Goal: Information Seeking & Learning: Learn about a topic

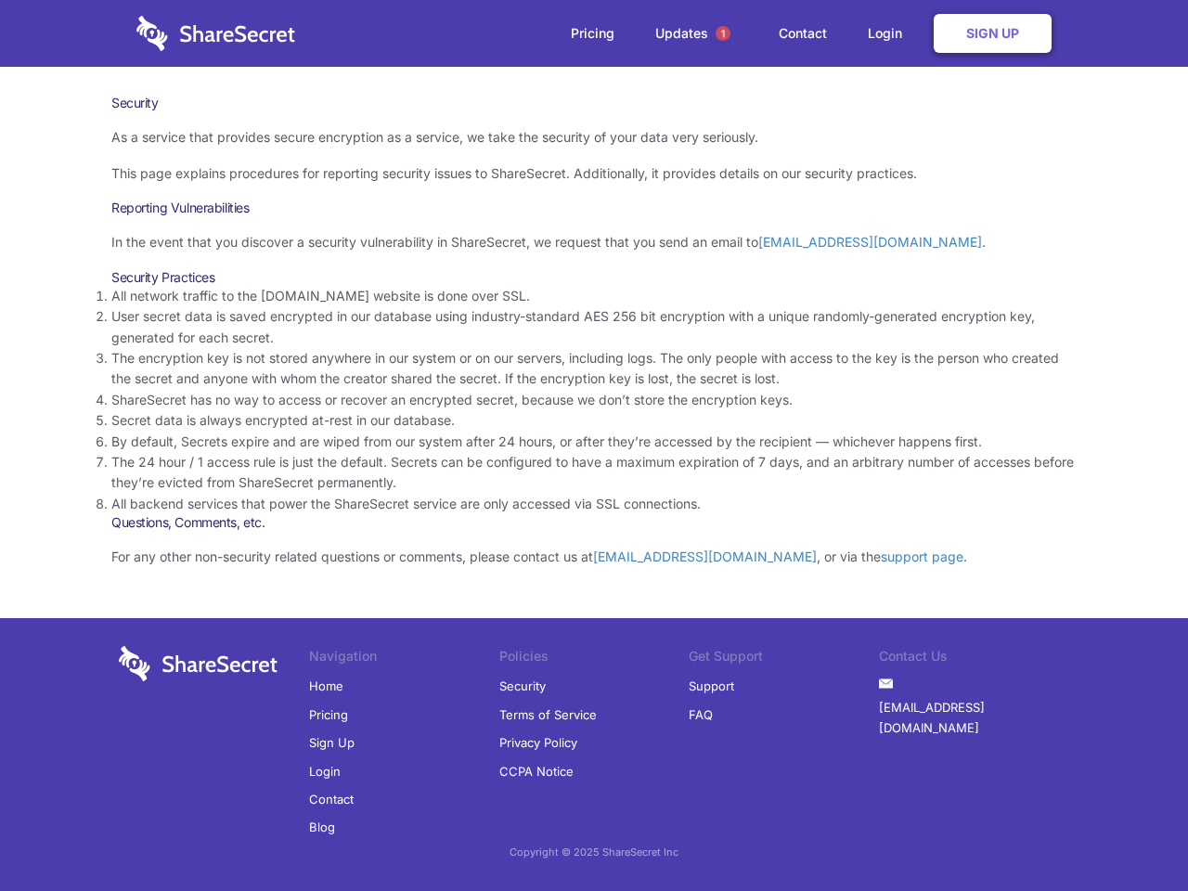
click at [594, 445] on li "By default, Secrets expire and are wiped from our system after 24 hours, or aft…" at bounding box center [593, 441] width 965 height 20
click at [723, 33] on span "1" at bounding box center [722, 33] width 15 height 15
